Goal: Download file/media

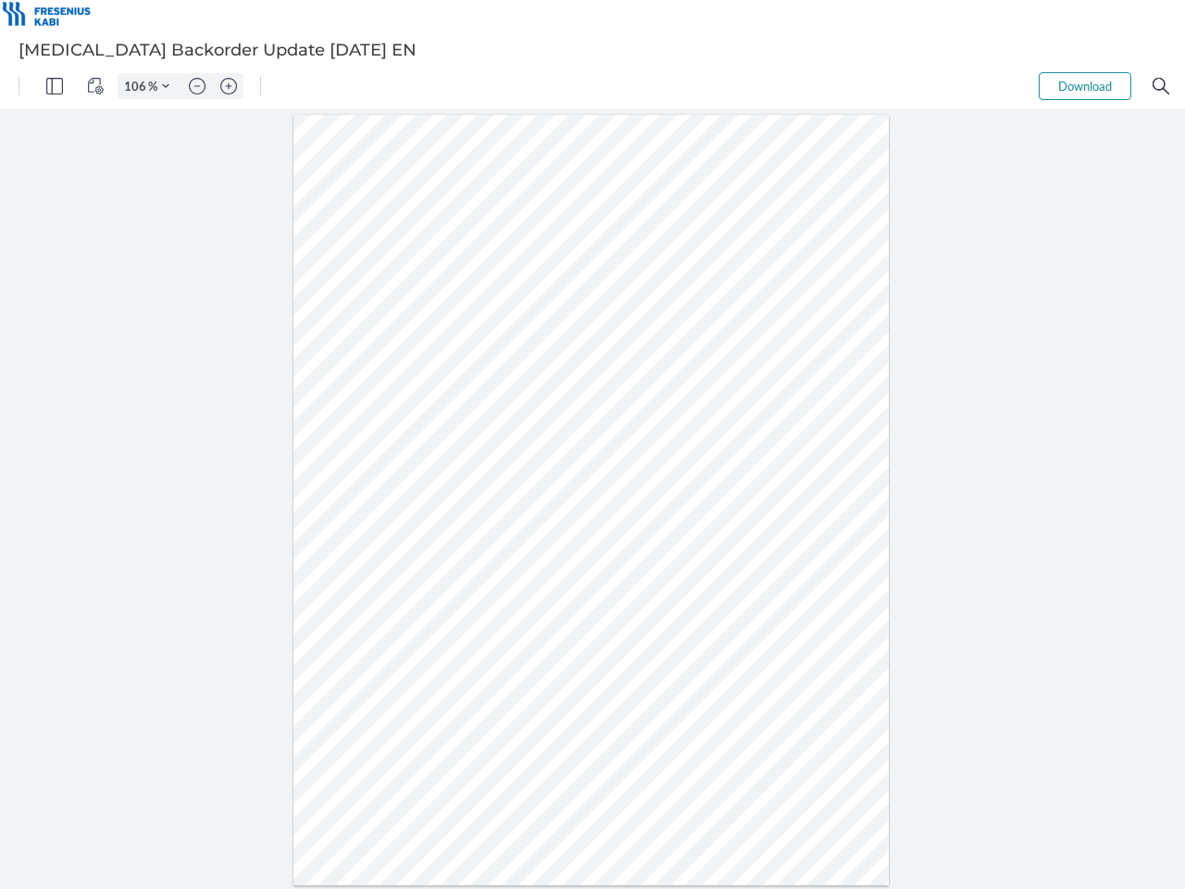
click at [55, 86] on img "Panel" at bounding box center [54, 86] width 17 height 17
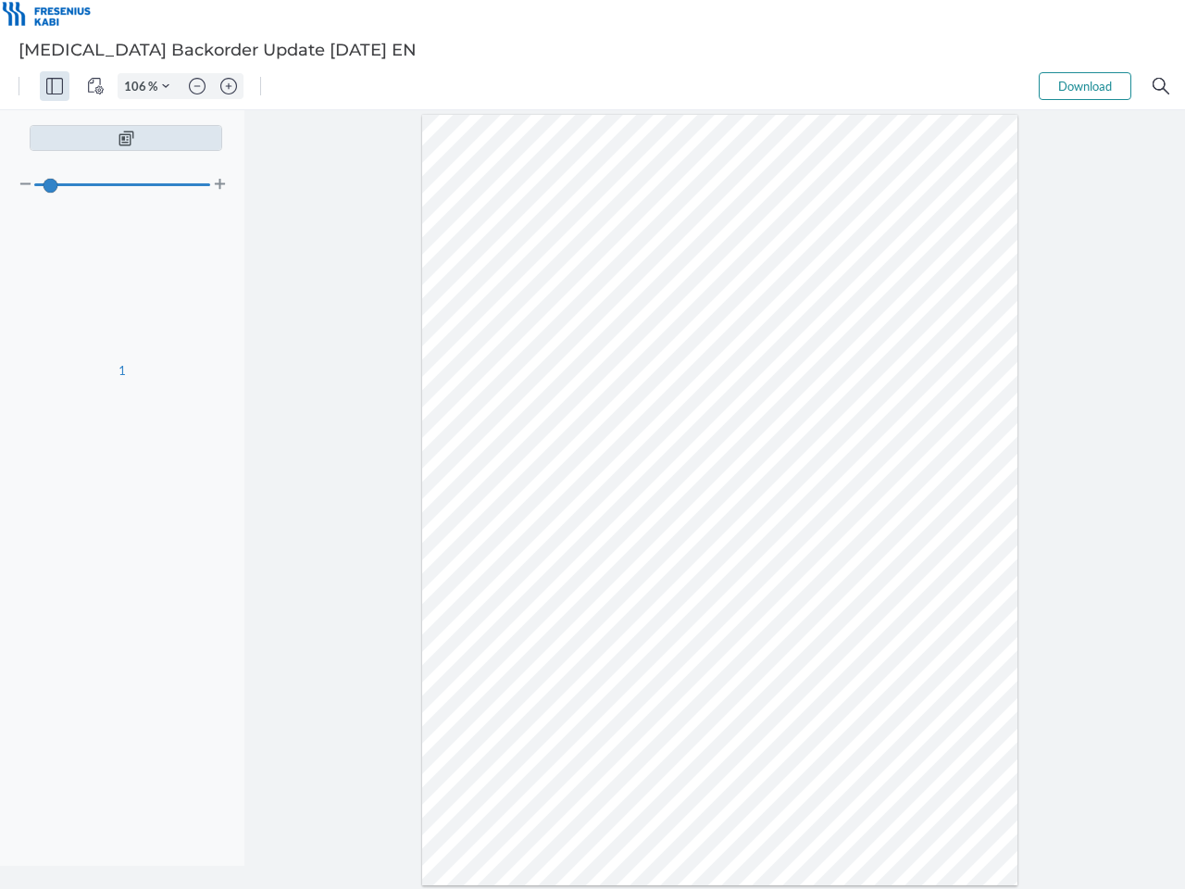
click at [95, 86] on img "View Controls" at bounding box center [95, 86] width 17 height 17
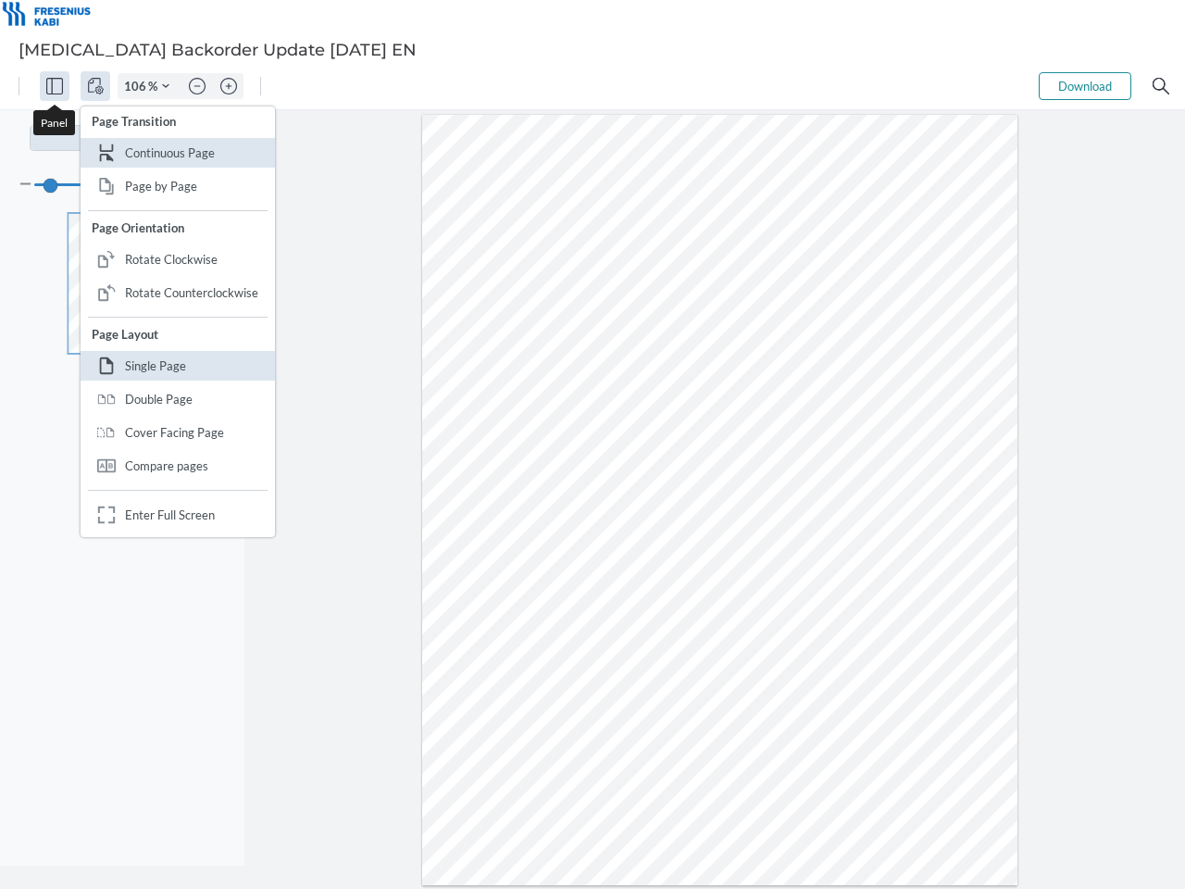
click at [138, 86] on input "106" at bounding box center [134, 86] width 30 height 17
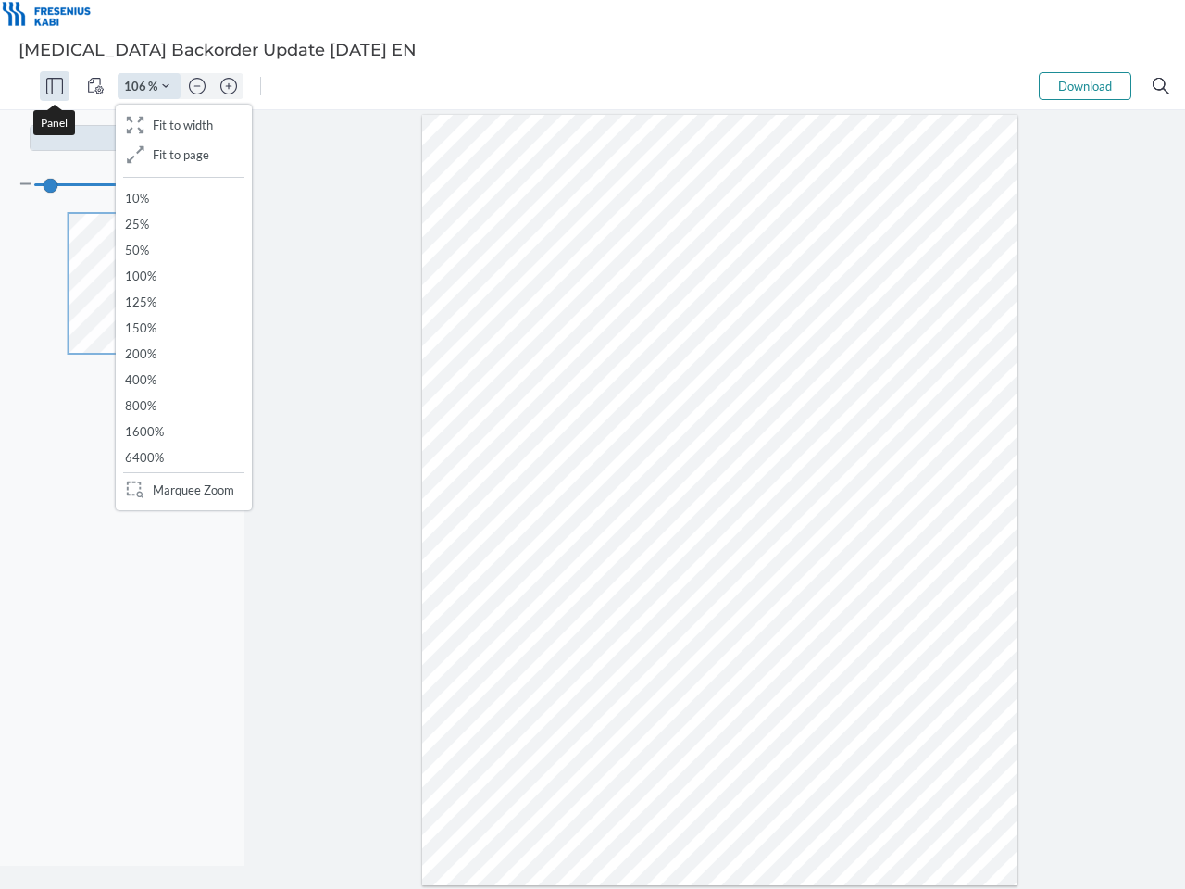
click at [166, 86] on img "Zoom Controls" at bounding box center [165, 85] width 7 height 7
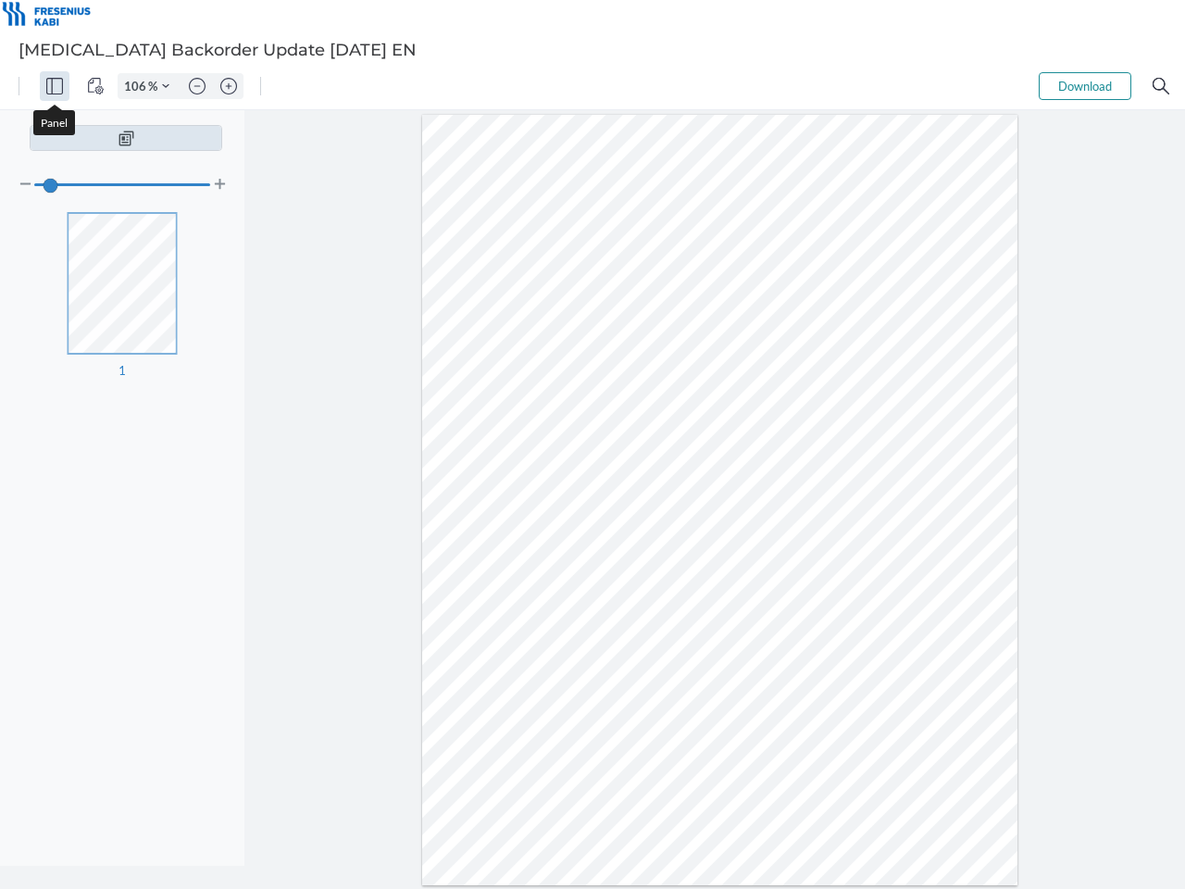
click at [197, 86] on img "Zoom out" at bounding box center [197, 86] width 17 height 17
click at [229, 86] on img "Zoom in" at bounding box center [228, 86] width 17 height 17
type input "106"
click at [1085, 86] on button "Download" at bounding box center [1085, 86] width 93 height 28
click at [1161, 86] on img "Search" at bounding box center [1161, 86] width 17 height 17
